Goal: Transaction & Acquisition: Purchase product/service

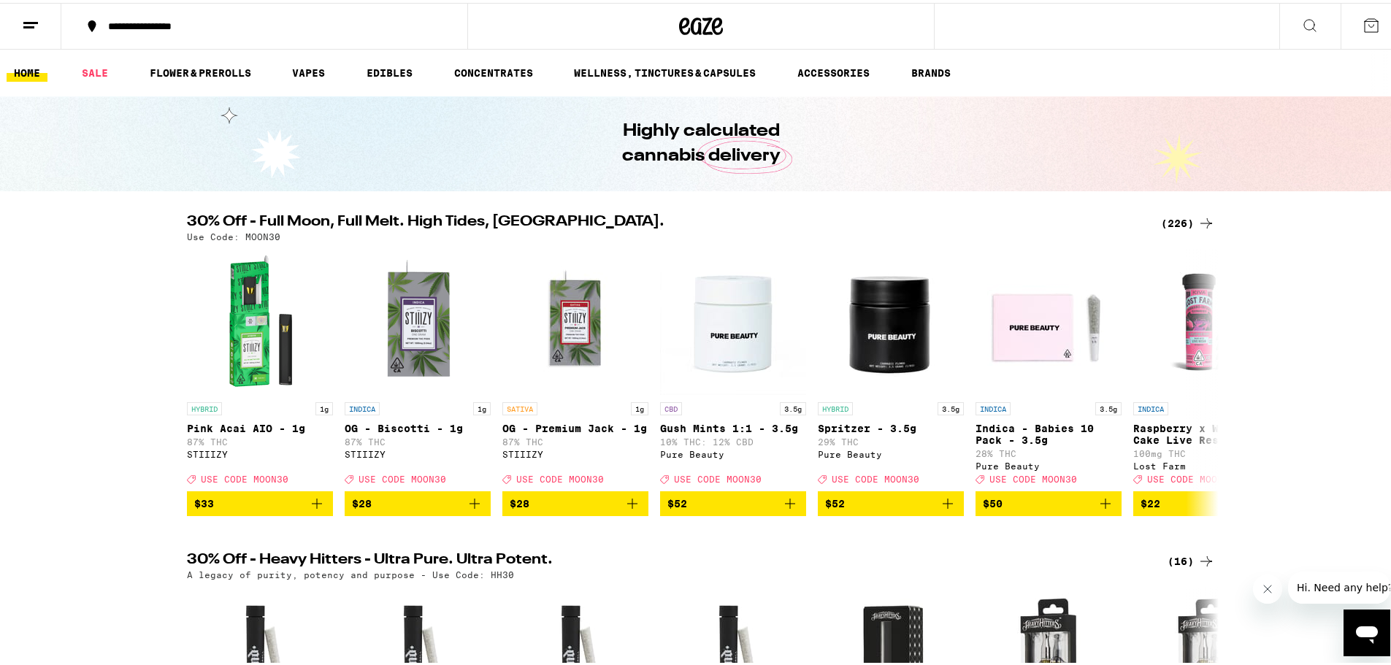
click at [1202, 217] on icon at bounding box center [1206, 221] width 18 height 18
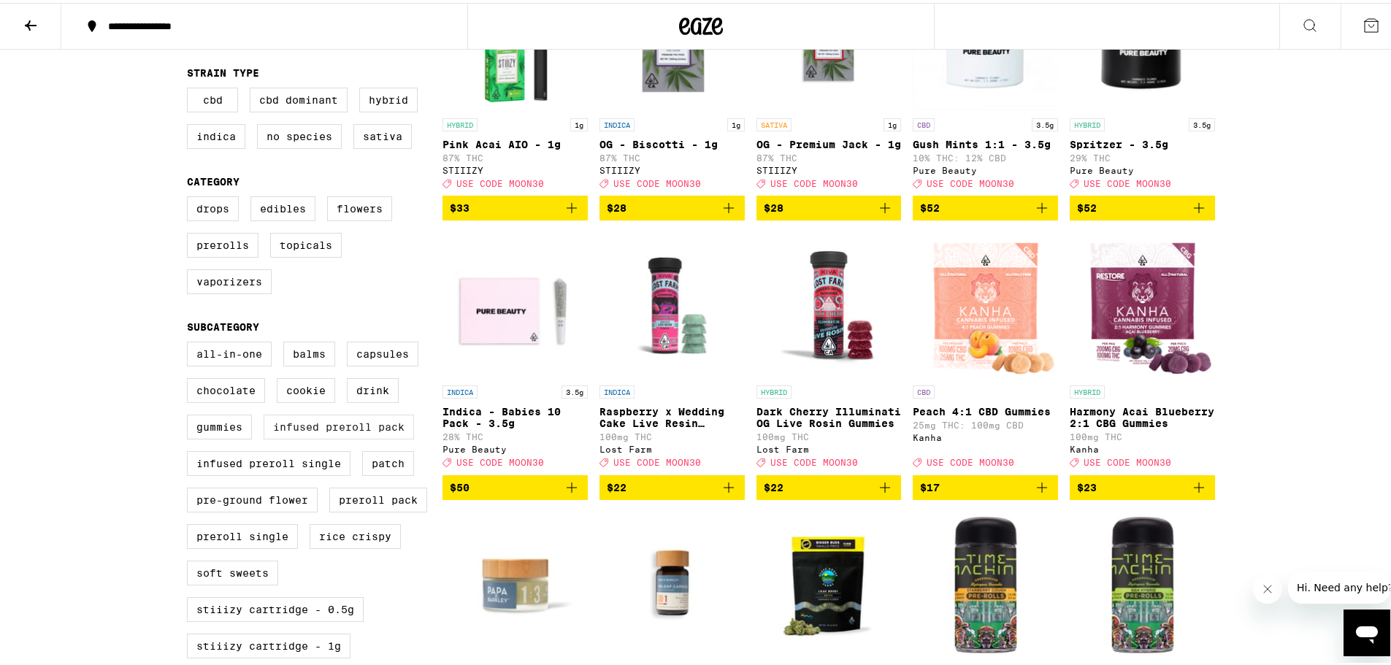
scroll to position [255, 0]
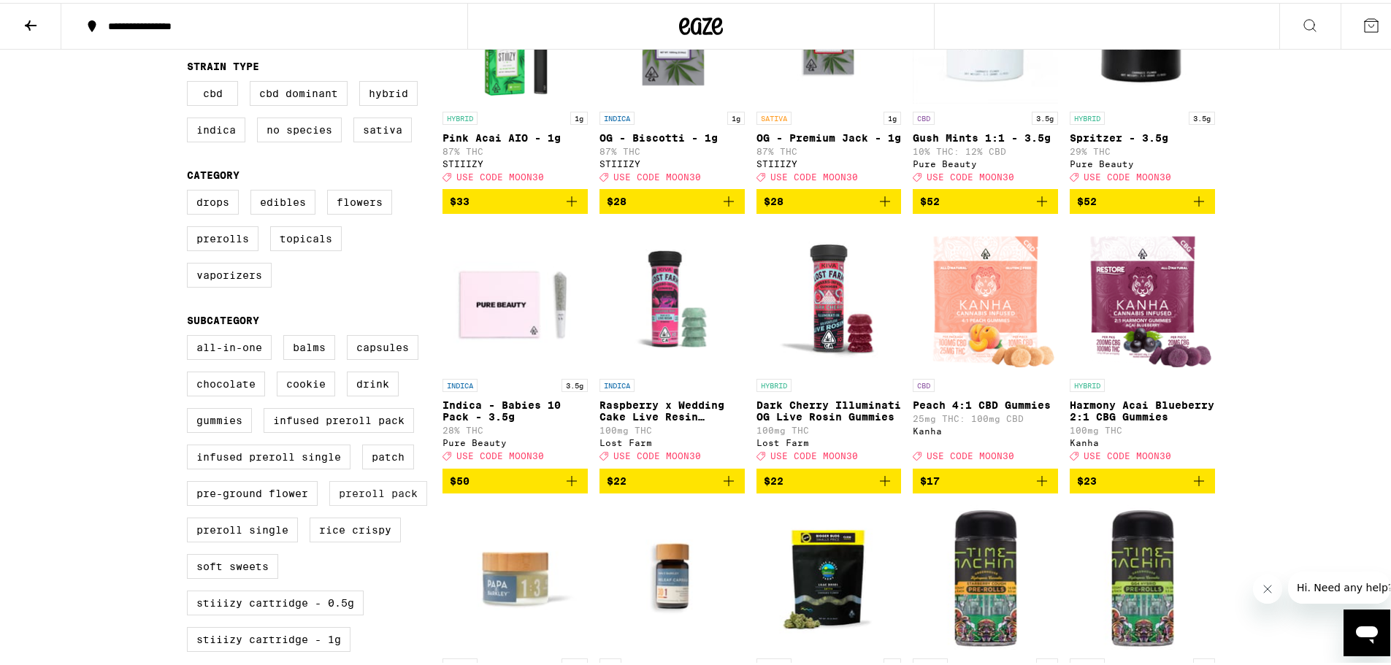
click at [390, 503] on label "Preroll Pack" at bounding box center [378, 490] width 98 height 25
click at [191, 335] on input "Preroll Pack" at bounding box center [190, 334] width 1 height 1
checkbox input "true"
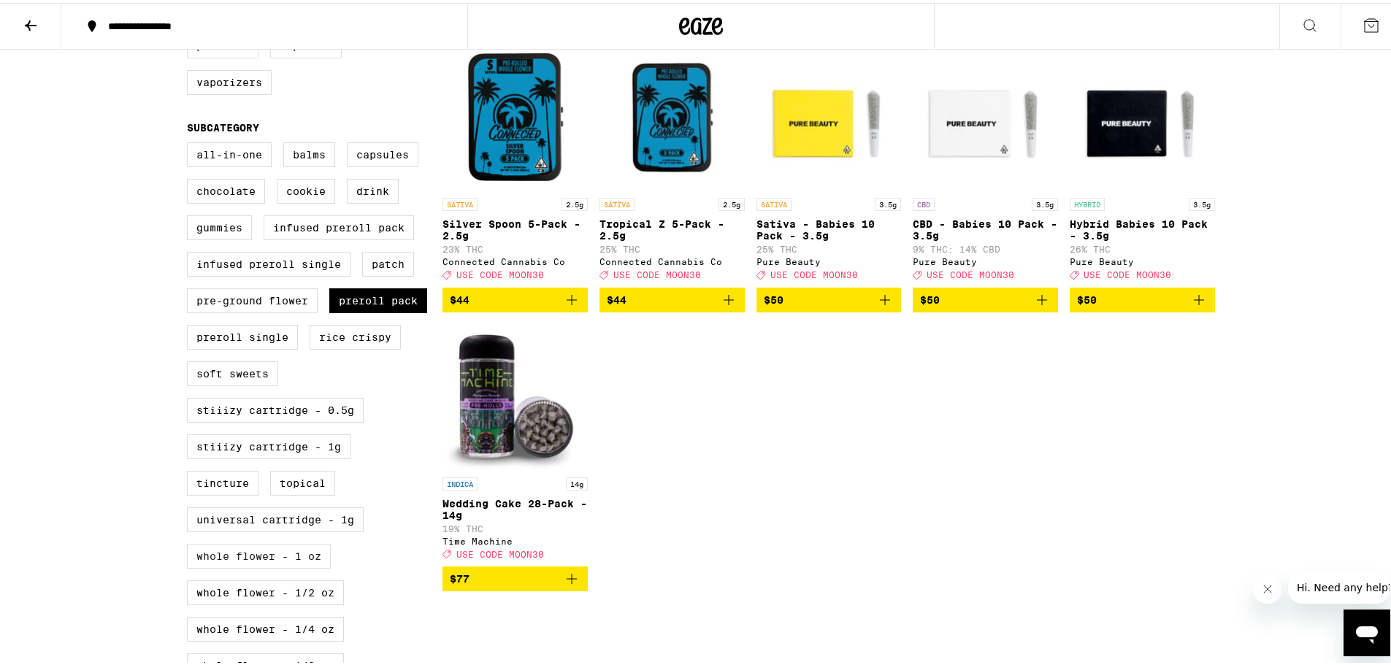
scroll to position [456, 0]
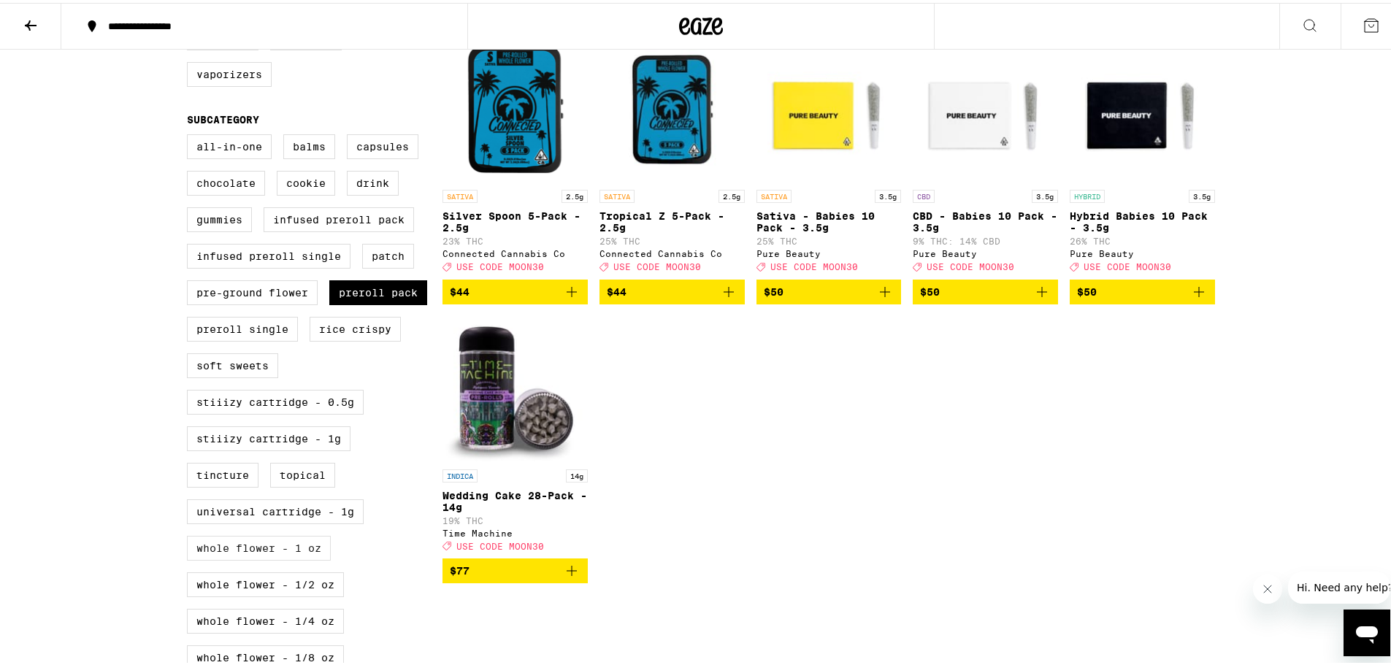
click at [295, 558] on label "Whole Flower - 1 oz" at bounding box center [259, 545] width 144 height 25
click at [191, 134] on input "Whole Flower - 1 oz" at bounding box center [190, 134] width 1 height 1
checkbox input "true"
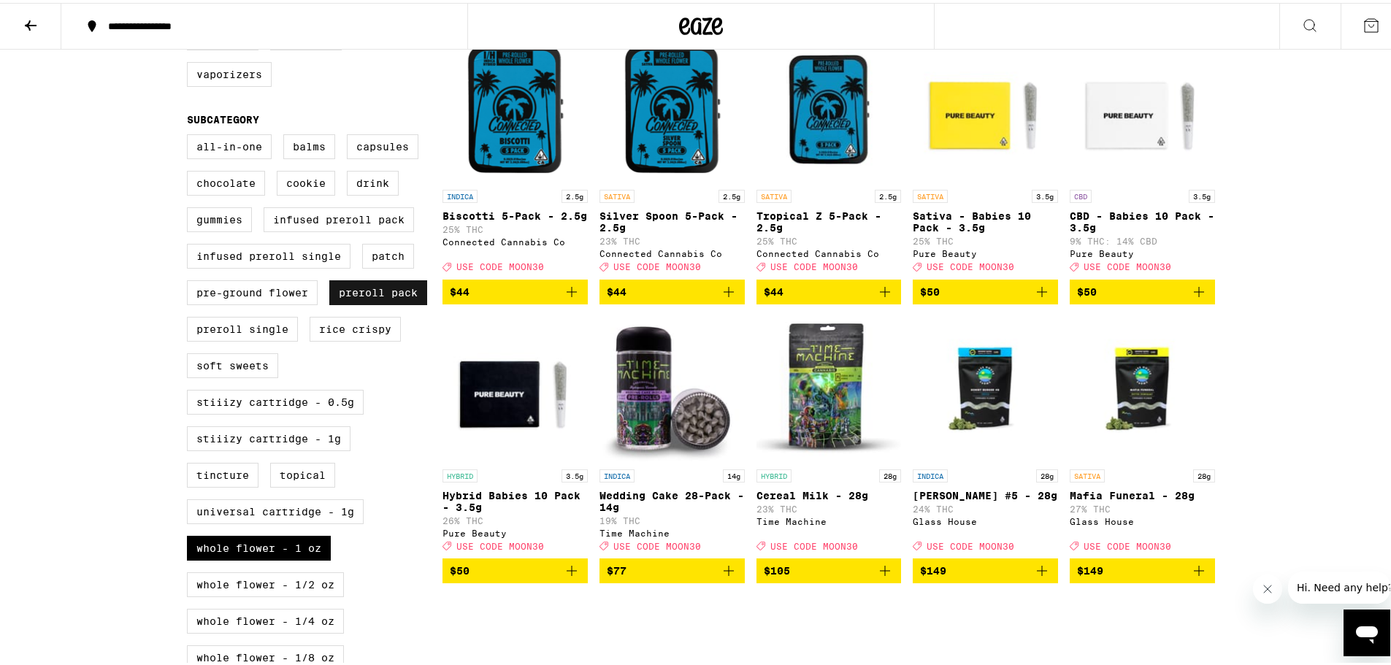
click at [380, 302] on label "Preroll Pack" at bounding box center [378, 289] width 98 height 25
click at [191, 134] on input "Preroll Pack" at bounding box center [190, 134] width 1 height 1
checkbox input "false"
